Goal: Task Accomplishment & Management: Use online tool/utility

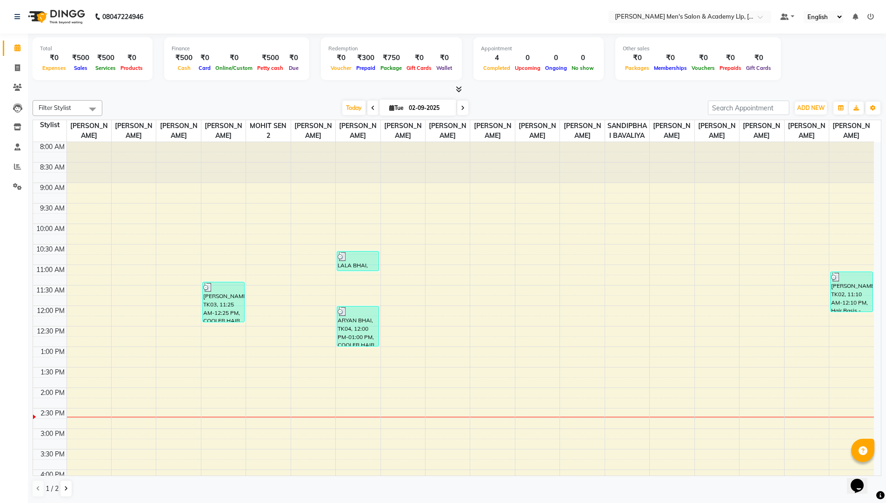
click at [595, 8] on nav "08047224946 Select Location × [PERSON_NAME] Men's [GEOGRAPHIC_DATA] Default Pan…" at bounding box center [443, 17] width 886 height 34
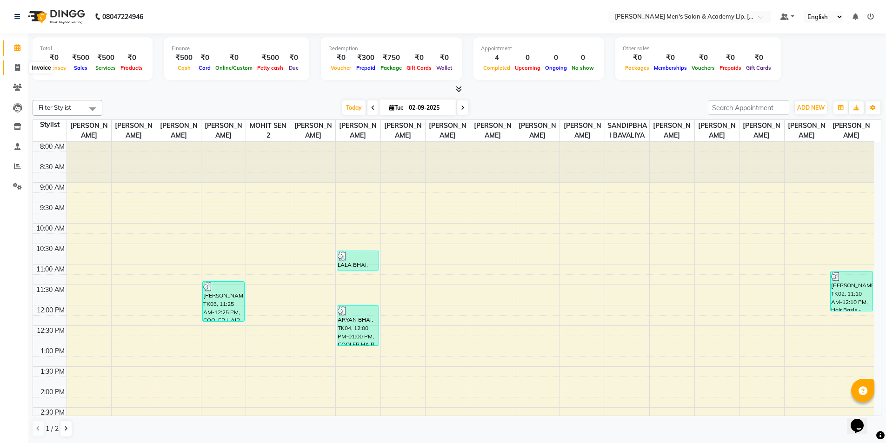
click at [22, 65] on span at bounding box center [17, 68] width 16 height 11
select select "service"
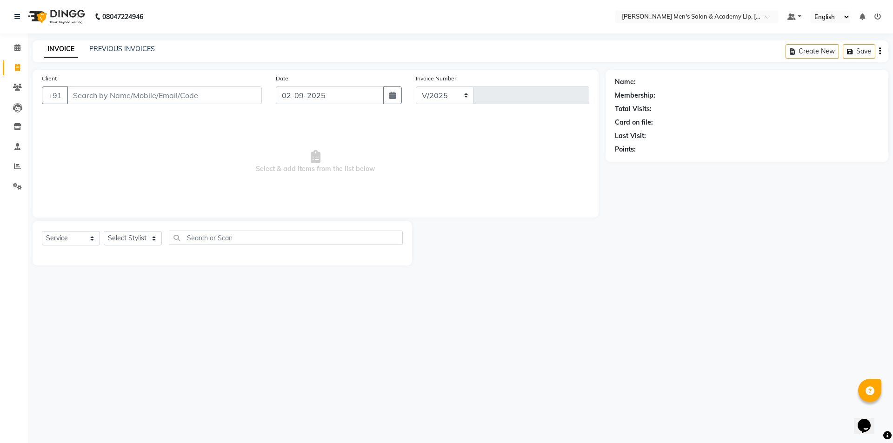
select select "8248"
type input "5329"
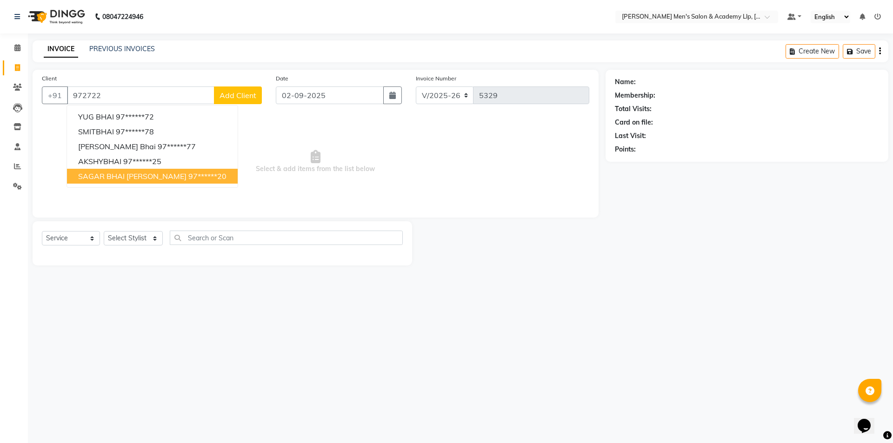
click at [127, 182] on button "SAGAR BHAI [PERSON_NAME] 97******20" at bounding box center [152, 176] width 171 height 15
type input "97******20"
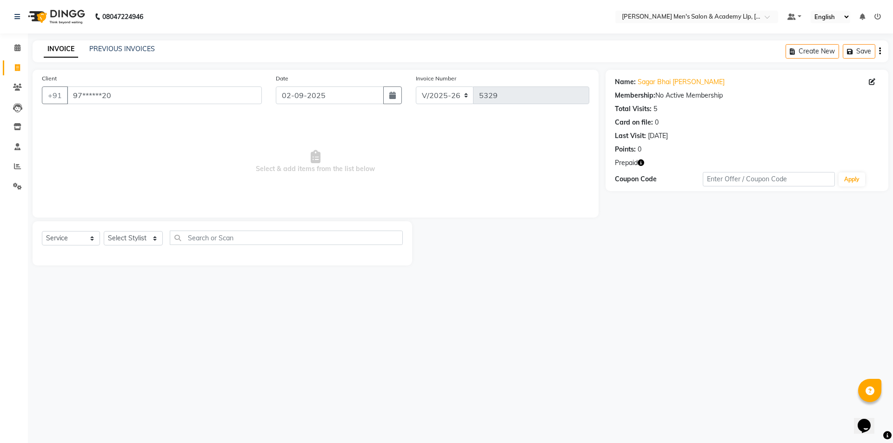
click at [640, 162] on icon "button" at bounding box center [641, 163] width 7 height 7
click at [141, 236] on select "Select Stylist ABHISHEK SEN AKKI SEN [PERSON_NAME] [PERSON_NAME] [PERSON_NAME] …" at bounding box center [133, 238] width 59 height 14
select select "78787"
click at [104, 231] on select "Select Stylist ABHISHEK SEN AKKI SEN [PERSON_NAME] [PERSON_NAME] [PERSON_NAME] …" at bounding box center [133, 238] width 59 height 14
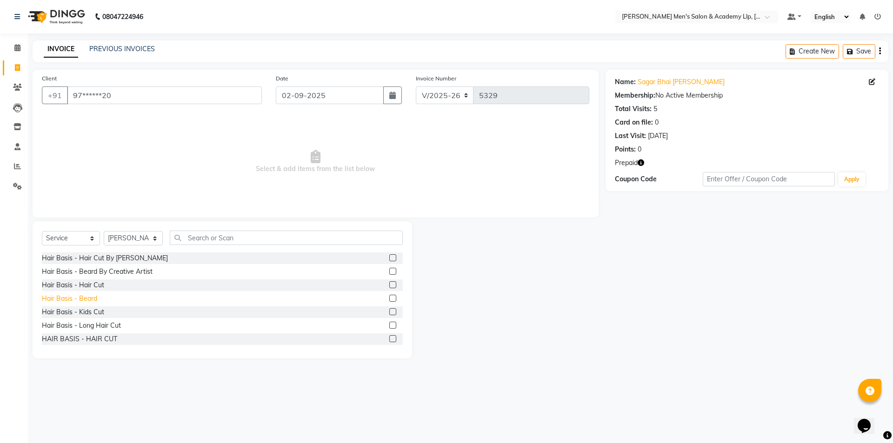
click at [84, 299] on div "Hair Basis - Beard" at bounding box center [69, 299] width 55 height 10
checkbox input "false"
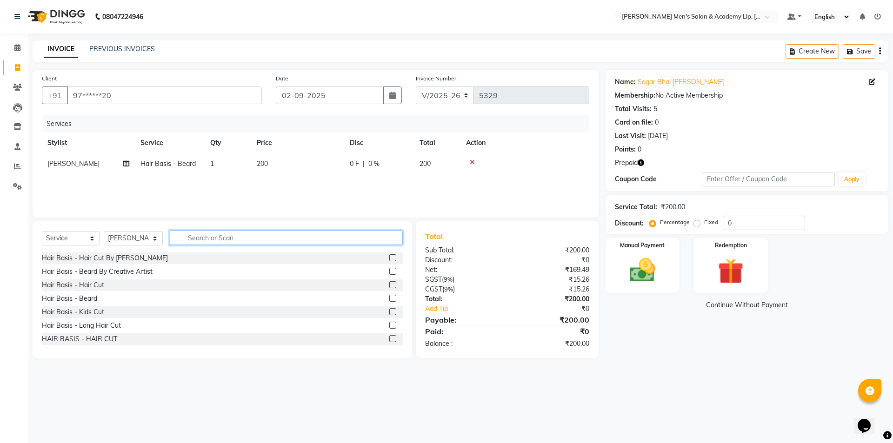
click at [241, 244] on input "text" at bounding box center [286, 238] width 233 height 14
type input "D TAN"
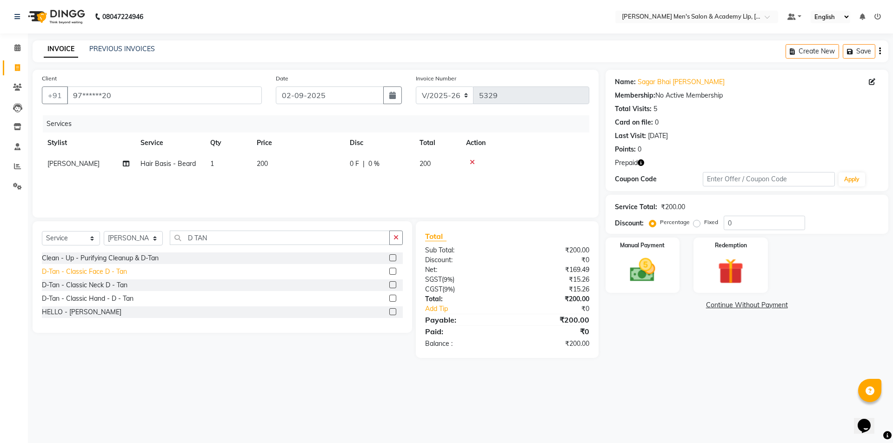
click at [118, 267] on div "D-Tan - Classic Face D - Tan" at bounding box center [84, 272] width 85 height 10
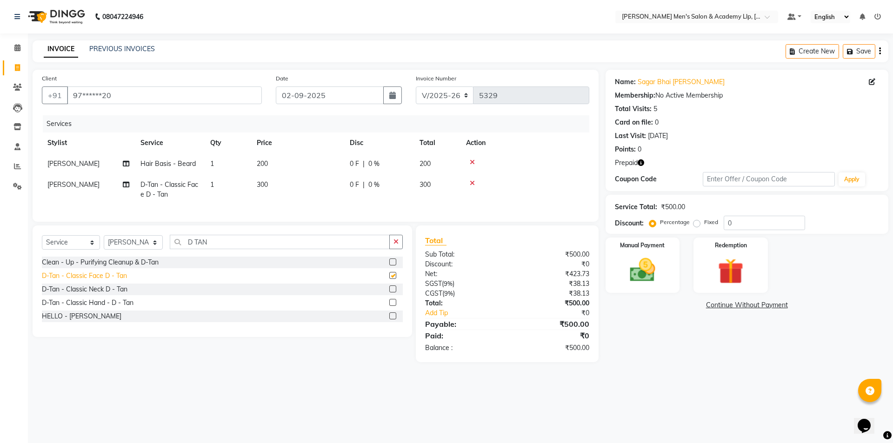
checkbox input "false"
drag, startPoint x: 295, startPoint y: 186, endPoint x: 300, endPoint y: 184, distance: 5.0
click at [299, 184] on td "300" at bounding box center [297, 189] width 93 height 31
select select "78787"
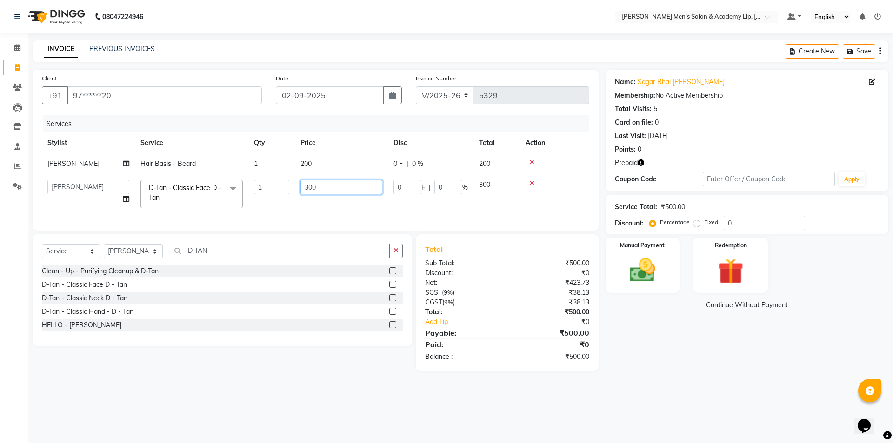
click at [313, 182] on input "300" at bounding box center [342, 187] width 82 height 14
type input "500"
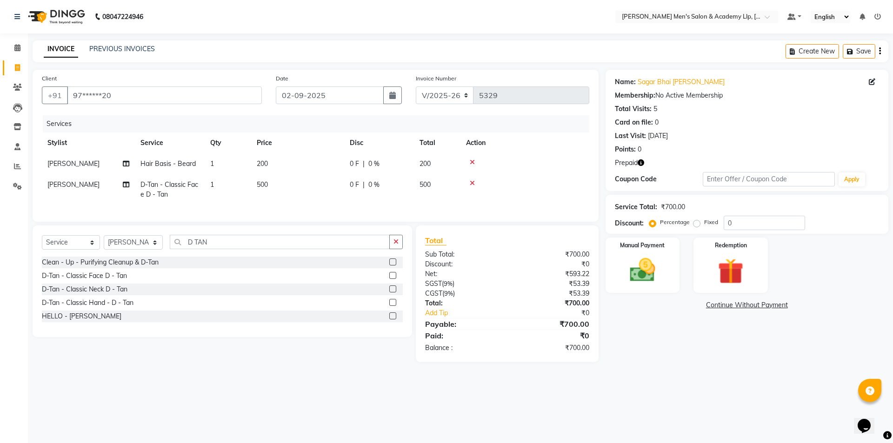
click at [306, 56] on div "INVOICE PREVIOUS INVOICES Create New Save" at bounding box center [461, 51] width 856 height 22
click at [87, 181] on span "[PERSON_NAME]" at bounding box center [73, 185] width 52 height 8
select select "78787"
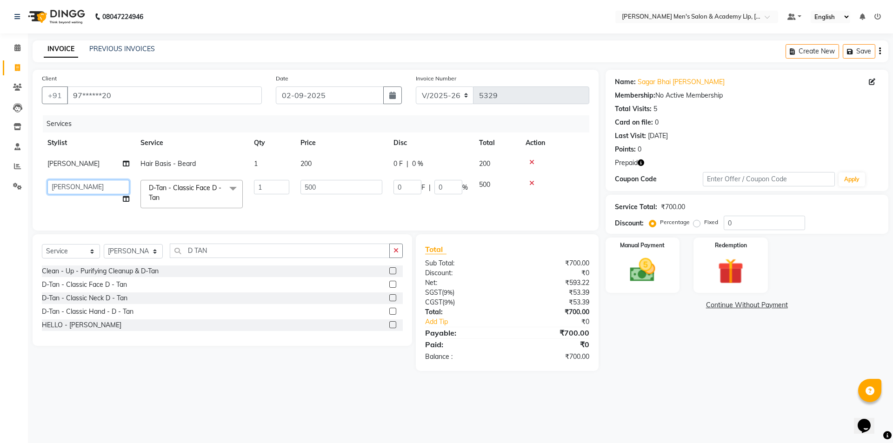
click at [87, 181] on select "ABHISHEK SEN AKKI SEN [PERSON_NAME] [PERSON_NAME] [PERSON_NAME] [PERSON_NAME] […" at bounding box center [88, 187] width 82 height 14
select select "78793"
click at [767, 269] on div "Redemption" at bounding box center [730, 265] width 77 height 57
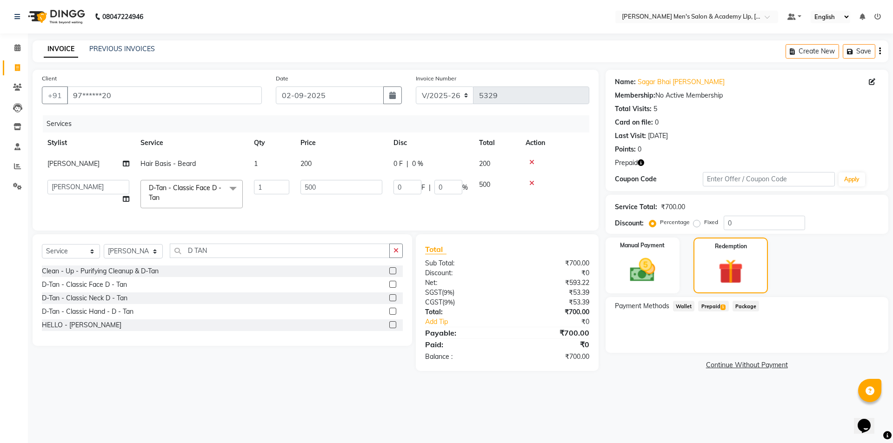
click at [716, 306] on span "Prepaid 1" at bounding box center [713, 306] width 30 height 11
click at [867, 343] on button "Add" at bounding box center [857, 344] width 34 height 16
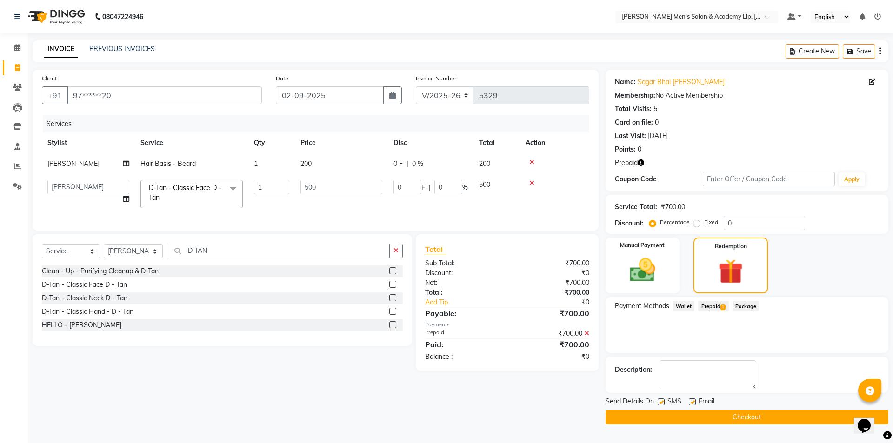
click at [690, 401] on label at bounding box center [692, 402] width 7 height 7
click at [690, 401] on input "checkbox" at bounding box center [692, 403] width 6 height 6
checkbox input "false"
click at [689, 422] on button "Checkout" at bounding box center [747, 417] width 283 height 14
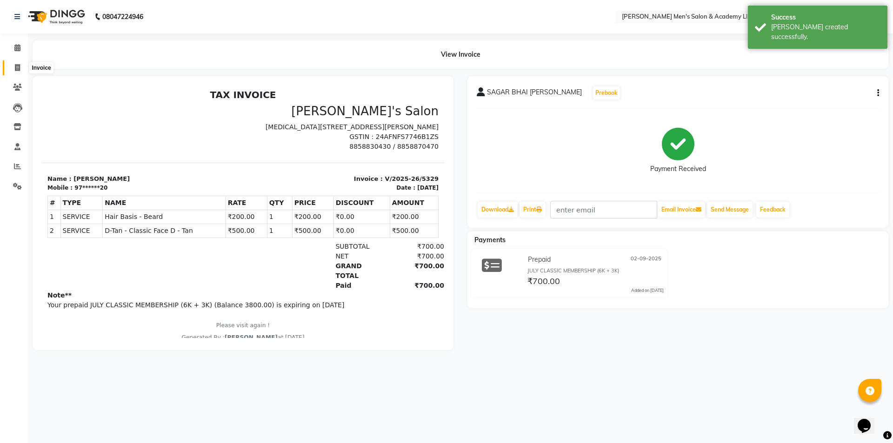
drag, startPoint x: 13, startPoint y: 67, endPoint x: 27, endPoint y: 60, distance: 15.4
click at [14, 67] on span at bounding box center [17, 68] width 16 height 11
select select "service"
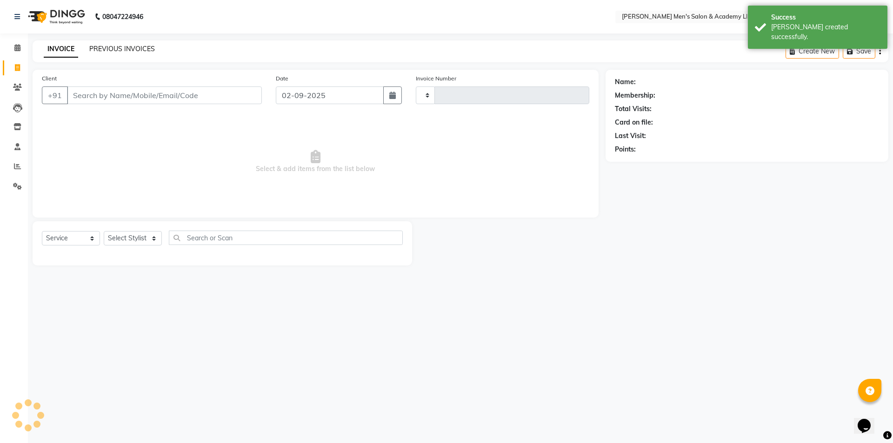
type input "5330"
click at [110, 47] on link "PREVIOUS INVOICES" at bounding box center [122, 49] width 66 height 8
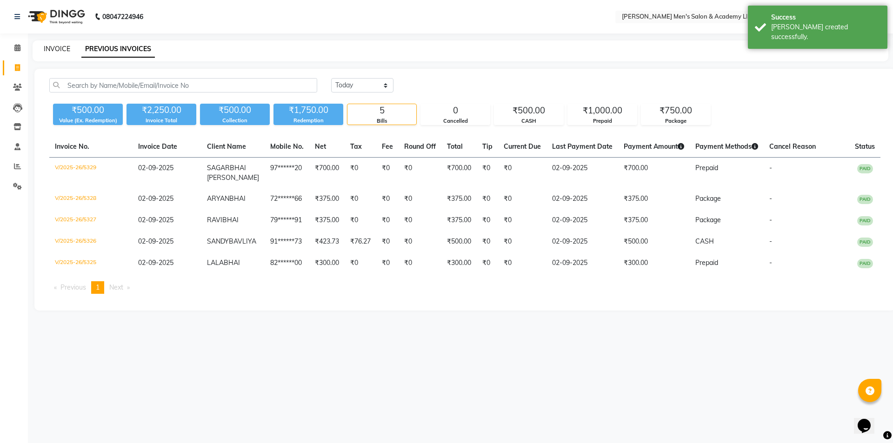
click at [52, 49] on link "INVOICE" at bounding box center [57, 49] width 27 height 8
select select "8248"
select select "service"
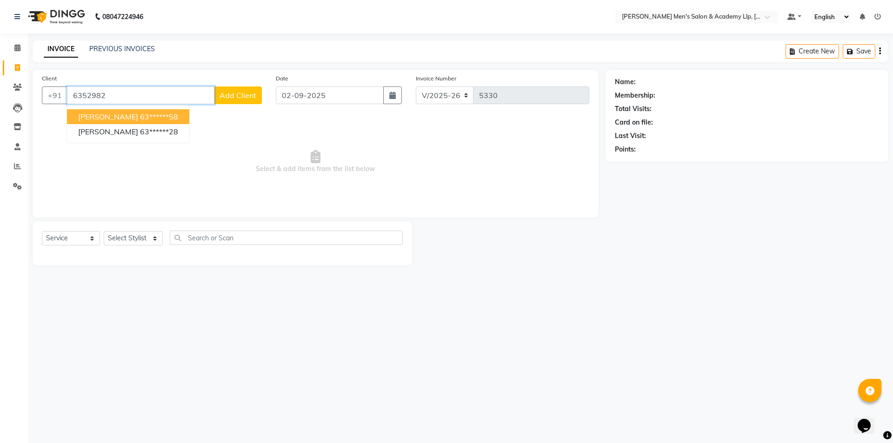
click at [137, 122] on button "[PERSON_NAME] 63******58" at bounding box center [128, 116] width 122 height 15
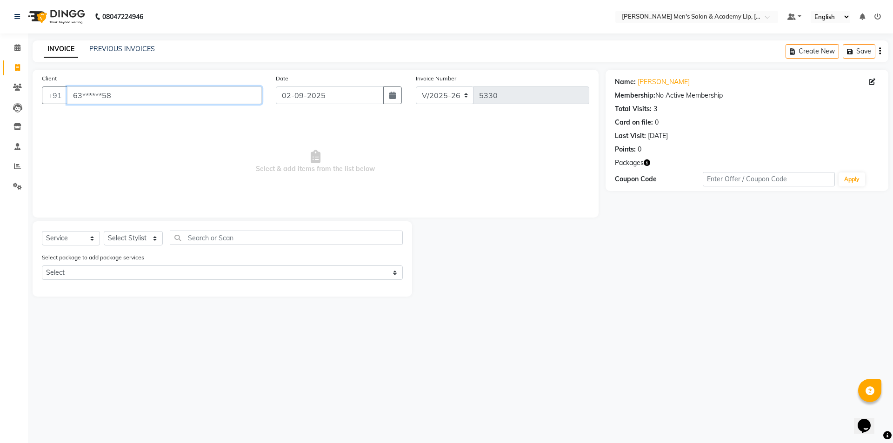
click at [124, 98] on input "63******58" at bounding box center [164, 96] width 195 height 18
click at [121, 98] on input "63******58" at bounding box center [164, 96] width 195 height 18
type input "6"
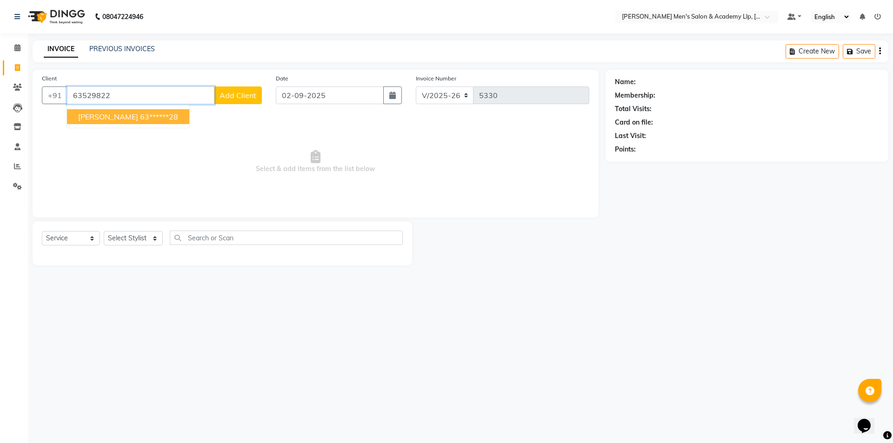
click at [140, 115] on ngb-highlight "63******28" at bounding box center [159, 116] width 38 height 9
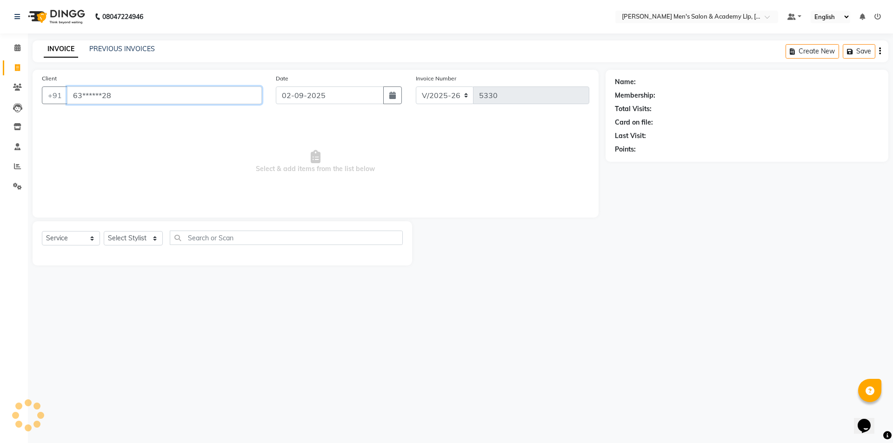
type input "63******28"
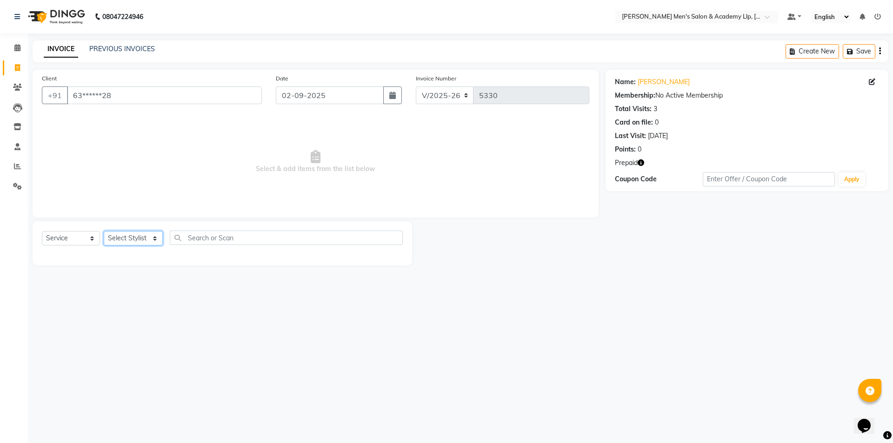
click at [128, 235] on select "Select Stylist ABHISHEK SEN AKKI SEN [PERSON_NAME] [PERSON_NAME] [PERSON_NAME] …" at bounding box center [133, 238] width 59 height 14
select select "78790"
click at [104, 231] on select "Select Stylist ABHISHEK SEN AKKI SEN [PERSON_NAME] [PERSON_NAME] [PERSON_NAME] …" at bounding box center [133, 238] width 59 height 14
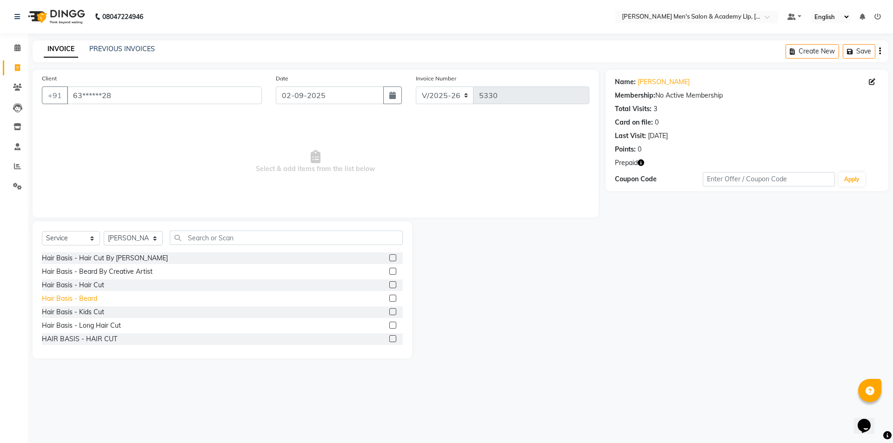
click at [90, 296] on div "Hair Basis - Beard" at bounding box center [69, 299] width 55 height 10
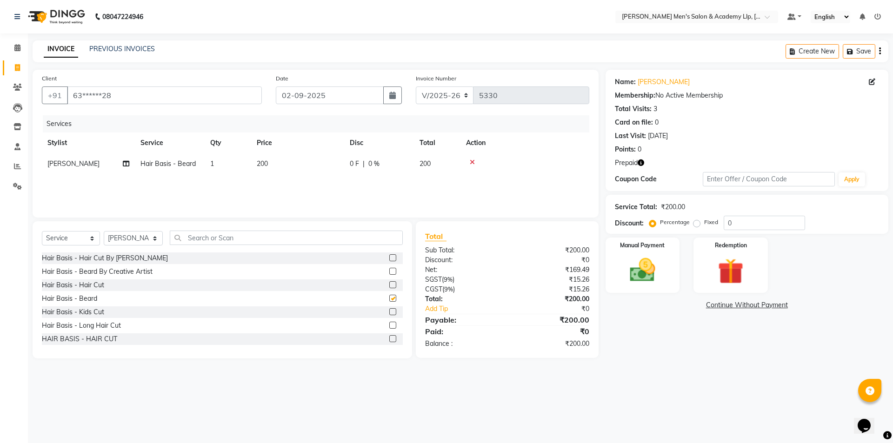
checkbox input "false"
click at [219, 240] on input "text" at bounding box center [286, 238] width 233 height 14
type input "H"
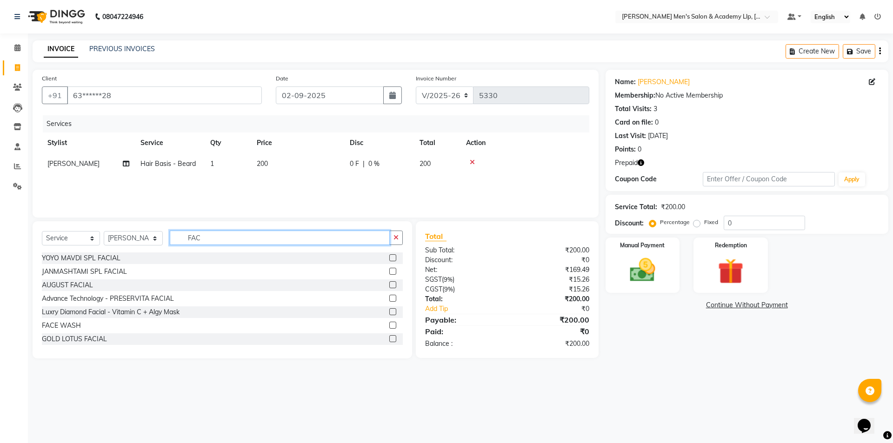
scroll to position [163, 0]
type input "FAC"
click at [107, 312] on div "Luxry Diamond Facial - Vitamin C + Algy Mask" at bounding box center [111, 311] width 138 height 10
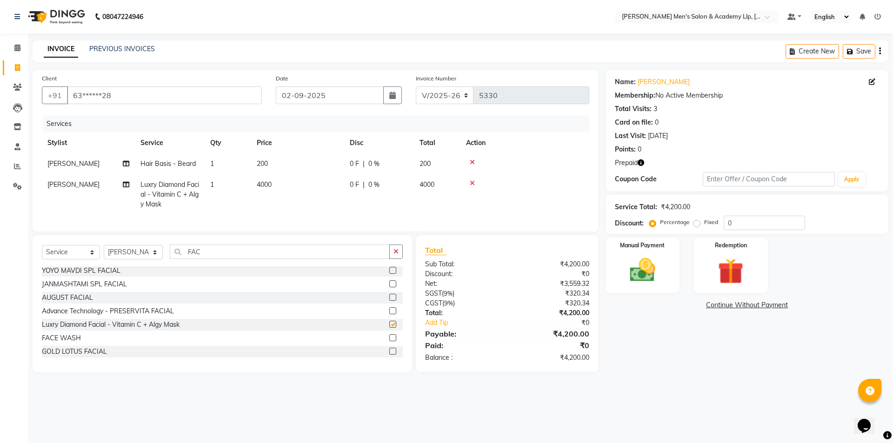
checkbox input "false"
click at [309, 173] on td "200" at bounding box center [297, 164] width 93 height 21
select select "78790"
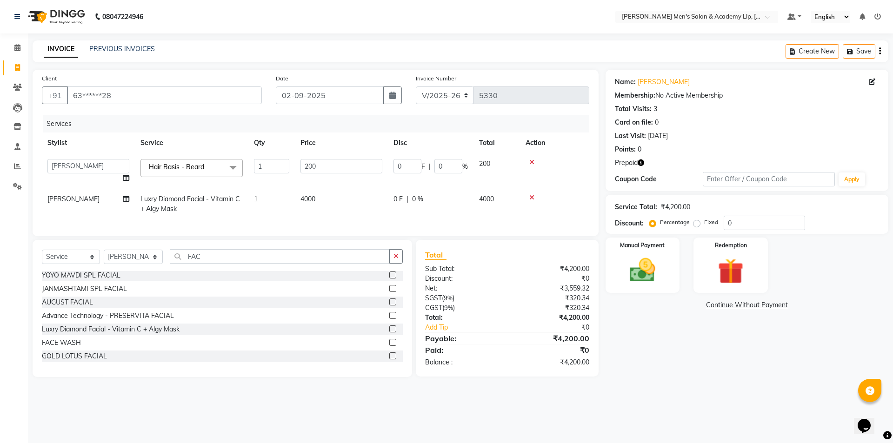
click at [356, 205] on td "4000" at bounding box center [341, 204] width 93 height 31
select select "78790"
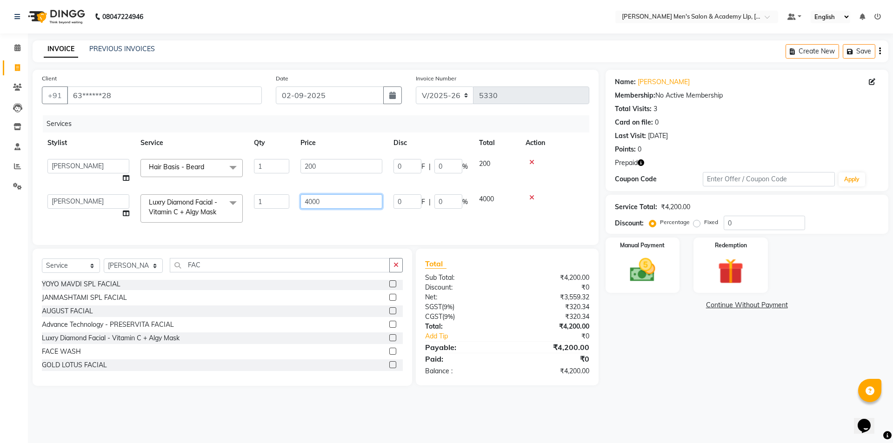
click at [357, 200] on input "4000" at bounding box center [342, 201] width 82 height 14
type input "4"
type input "5500"
click at [703, 365] on div "Name: [PERSON_NAME] Membership: No Active Membership Total Visits: 3 Card on fi…" at bounding box center [751, 228] width 290 height 316
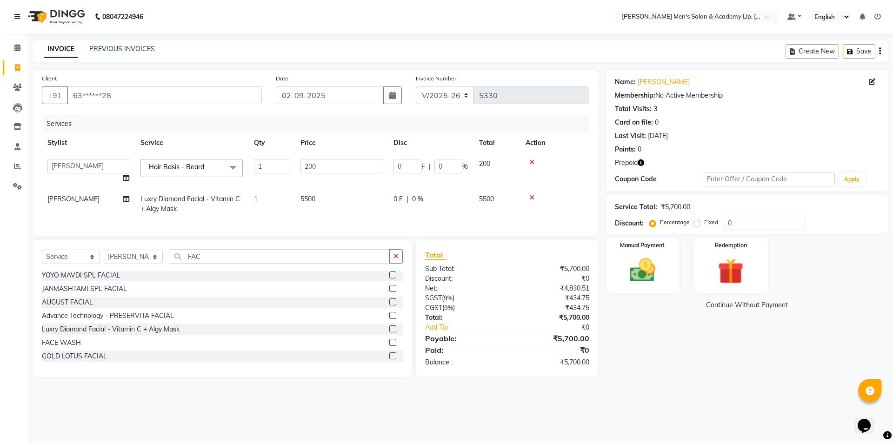
click at [87, 205] on td "[PERSON_NAME]" at bounding box center [88, 204] width 93 height 31
select select "78790"
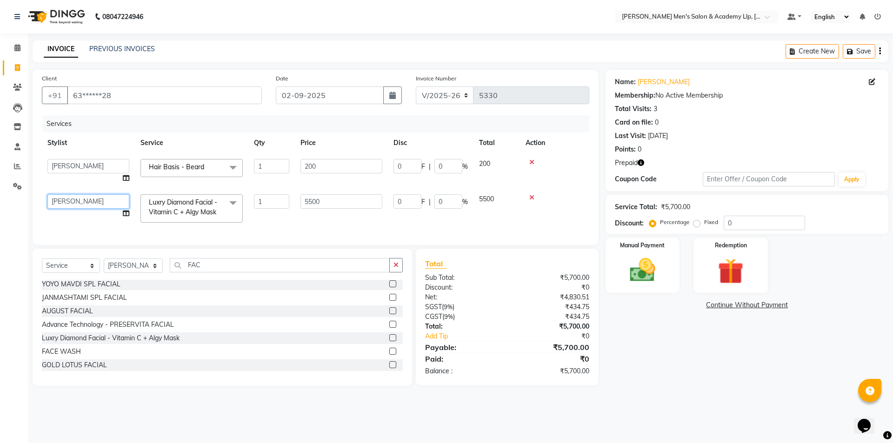
click at [84, 199] on select "ABHISHEK SEN AKKI SEN [PERSON_NAME] [PERSON_NAME] [PERSON_NAME] [PERSON_NAME] […" at bounding box center [88, 201] width 82 height 14
select select "78796"
click at [643, 163] on icon "button" at bounding box center [641, 163] width 7 height 7
click at [652, 339] on div "Name: [PERSON_NAME] Membership: No Active Membership Total Visits: 3 Card on fi…" at bounding box center [751, 228] width 290 height 316
click at [719, 276] on img at bounding box center [730, 271] width 43 height 33
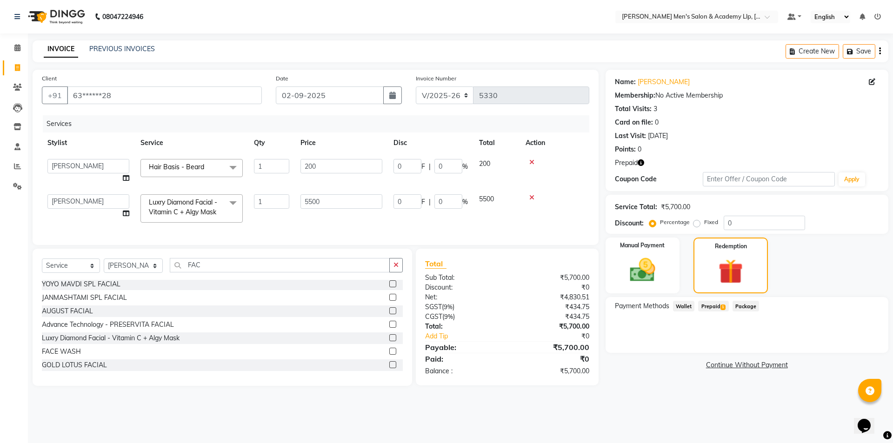
click at [716, 308] on span "Prepaid 1" at bounding box center [713, 306] width 30 height 11
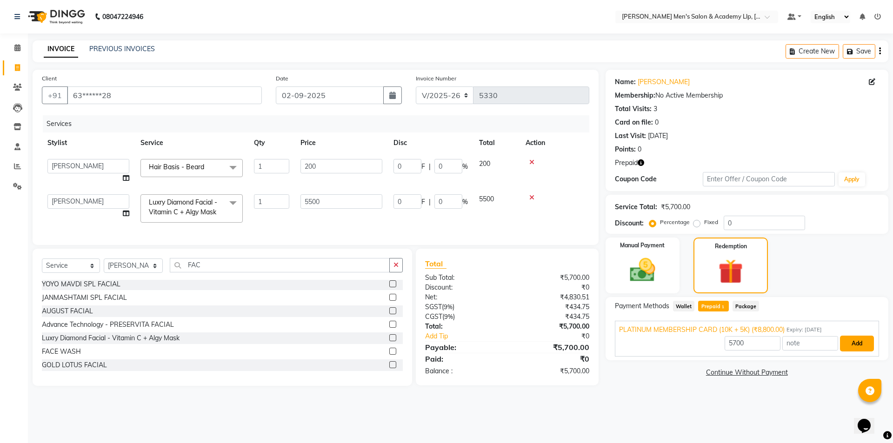
click at [853, 343] on button "Add" at bounding box center [857, 344] width 34 height 16
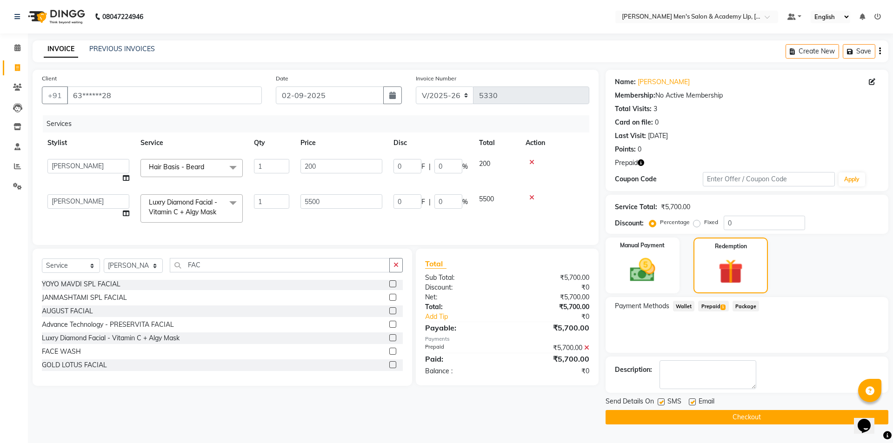
click at [692, 403] on label at bounding box center [692, 402] width 7 height 7
click at [692, 403] on input "checkbox" at bounding box center [692, 403] width 6 height 6
checkbox input "false"
click at [719, 418] on button "Checkout" at bounding box center [747, 417] width 283 height 14
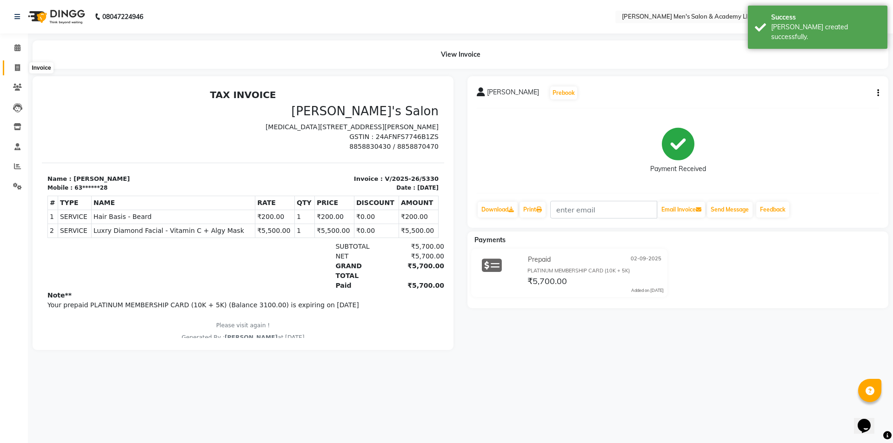
click at [20, 66] on icon at bounding box center [17, 67] width 5 height 7
select select "service"
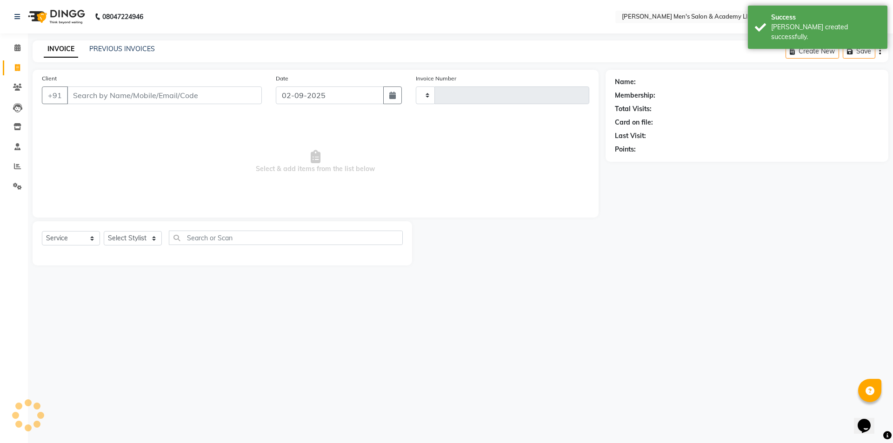
type input "5331"
select select "8248"
click at [124, 49] on link "PREVIOUS INVOICES" at bounding box center [122, 49] width 66 height 8
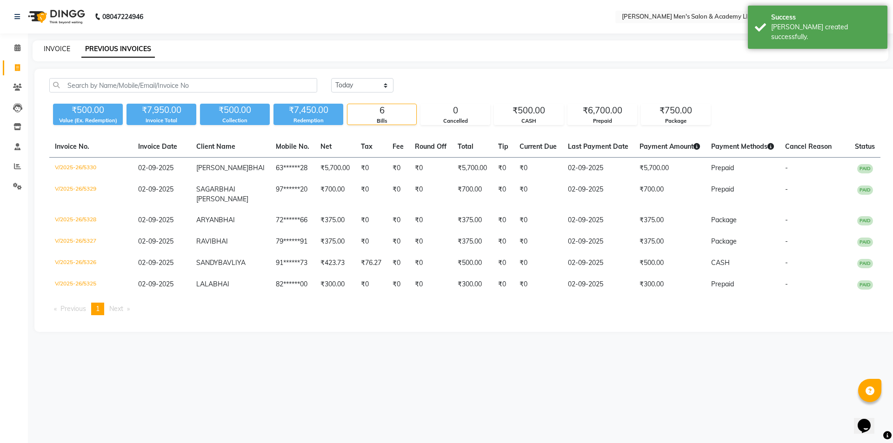
click at [60, 47] on link "INVOICE" at bounding box center [57, 49] width 27 height 8
select select "service"
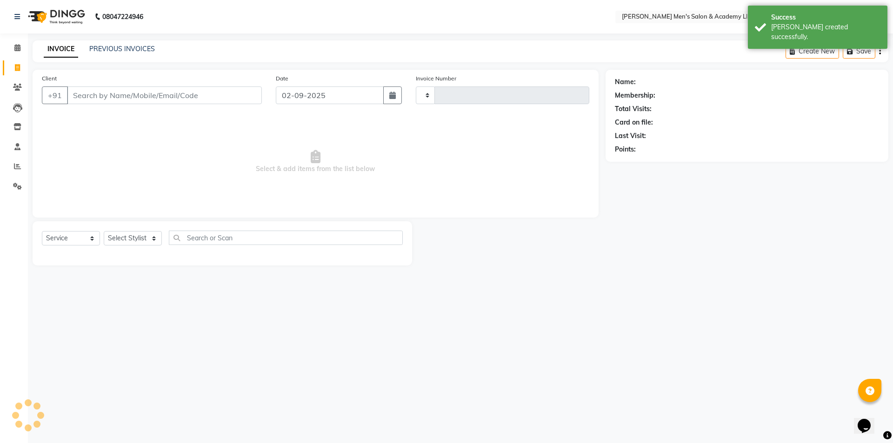
type input "5331"
select select "8248"
